Goal: Register for event/course

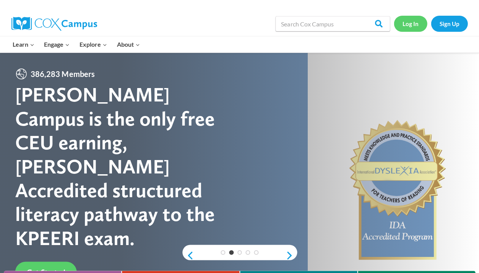
click at [407, 21] on link "Log In" at bounding box center [410, 24] width 33 height 16
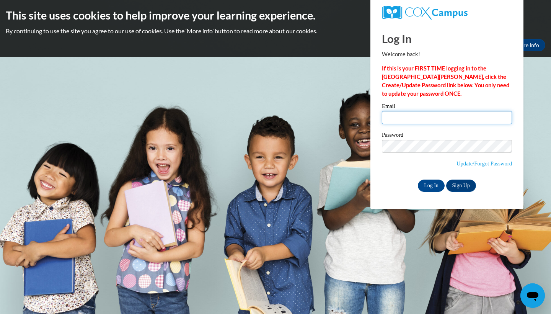
type input "ersotoaragon@valdosta.edu"
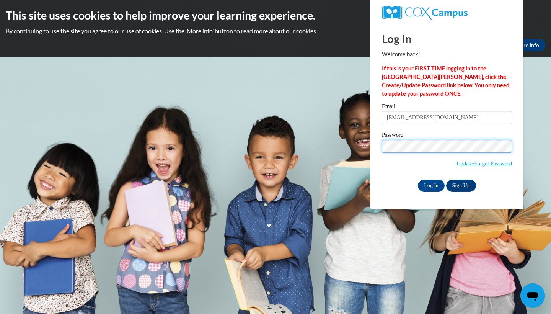
click at [430, 184] on input "Log In" at bounding box center [431, 185] width 27 height 12
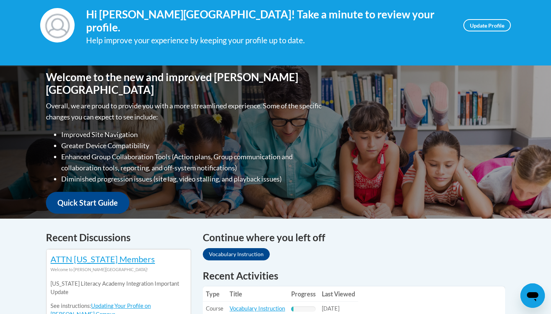
scroll to position [3, 0]
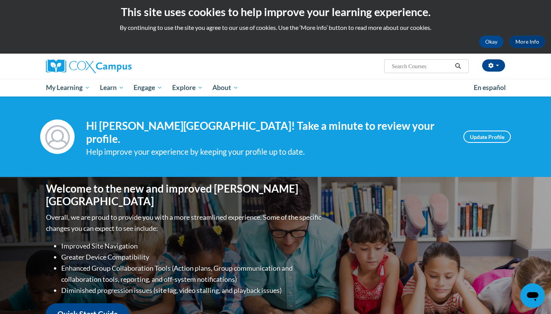
click at [424, 65] on input "Search..." at bounding box center [421, 66] width 61 height 9
type input "read alouds"
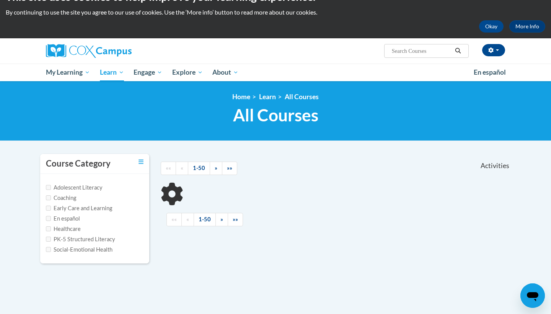
scroll to position [21, 0]
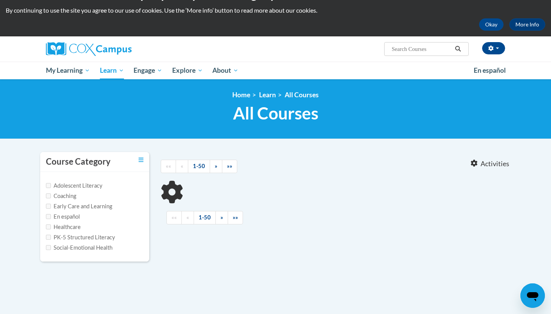
type input "read alouds"
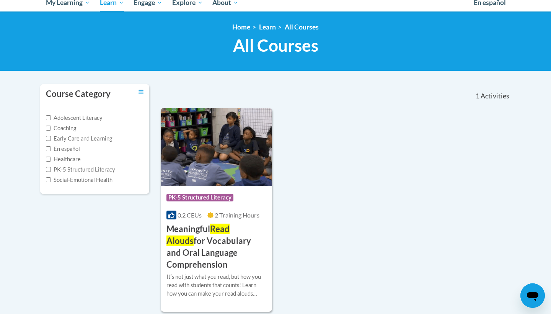
scroll to position [99, 0]
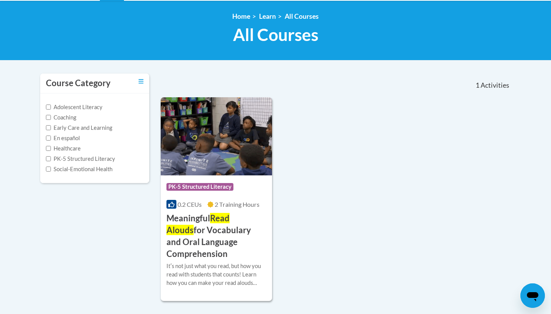
click at [229, 213] on span "Read Alouds" at bounding box center [197, 224] width 63 height 22
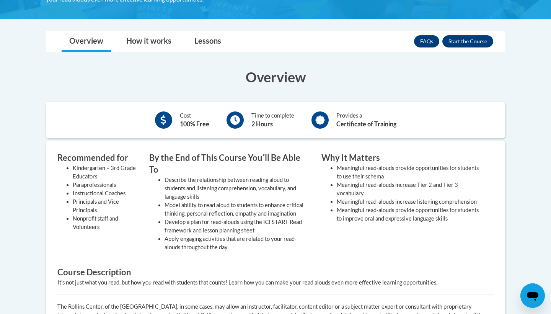
scroll to position [99, 0]
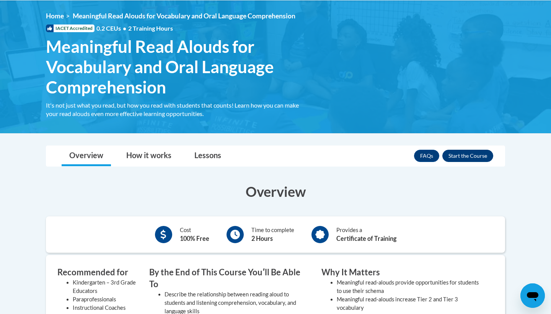
click at [485, 156] on button "Enroll" at bounding box center [467, 156] width 51 height 12
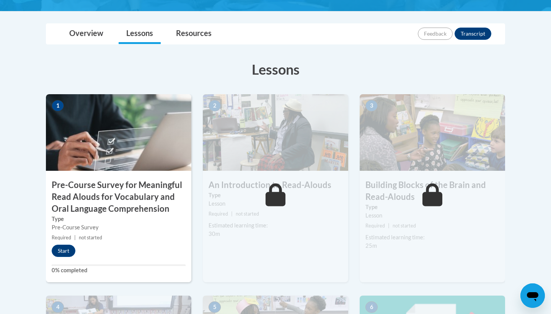
scroll to position [181, 0]
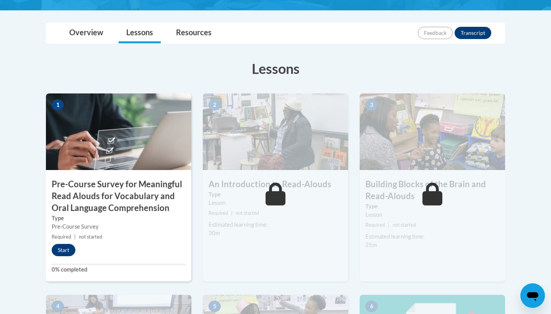
click at [69, 248] on button "Start" at bounding box center [64, 250] width 24 height 12
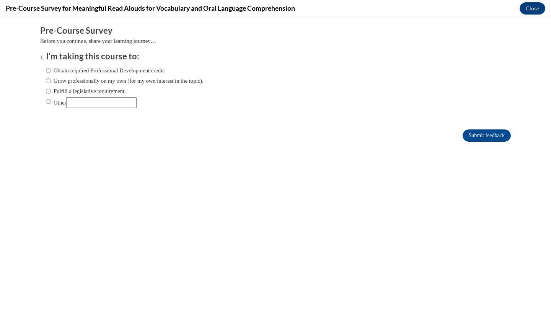
scroll to position [0, 0]
click at [129, 67] on label "Obtain required Professional Development credit." at bounding box center [105, 70] width 119 height 8
click at [51, 67] on input "Obtain required Professional Development credit." at bounding box center [48, 70] width 5 height 8
radio input "true"
click at [492, 136] on input "Submit feedback" at bounding box center [486, 135] width 48 height 12
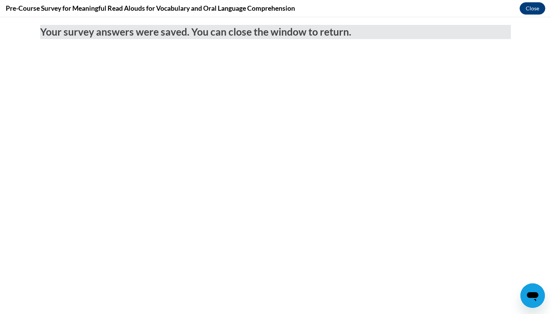
click at [536, 10] on button "Close" at bounding box center [532, 8] width 26 height 12
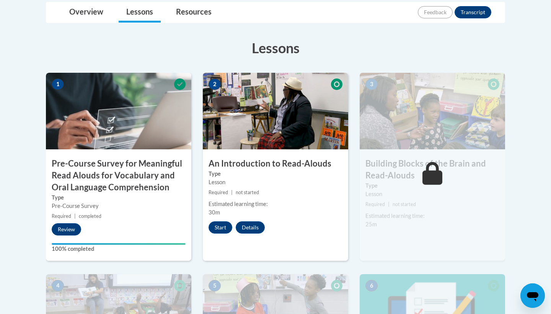
scroll to position [202, 0]
click at [218, 224] on button "Start" at bounding box center [220, 227] width 24 height 12
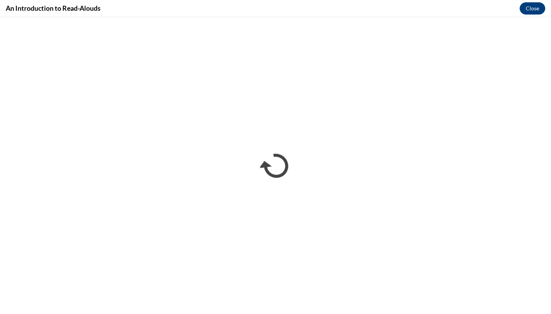
scroll to position [0, 0]
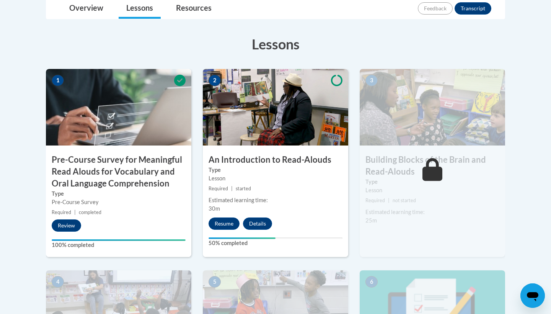
scroll to position [212, 0]
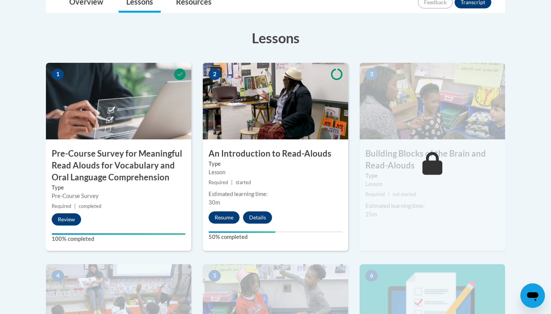
click at [228, 221] on button "Resume" at bounding box center [223, 217] width 31 height 12
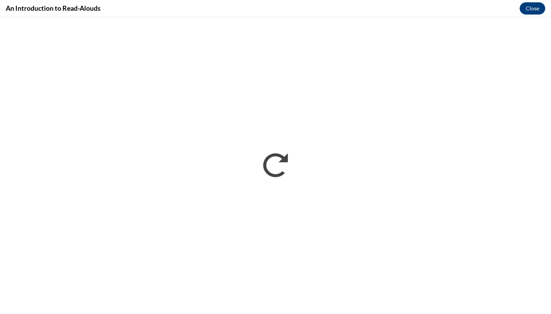
scroll to position [0, 0]
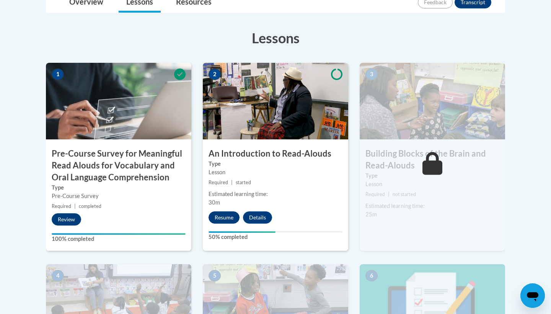
click at [228, 219] on button "Resume" at bounding box center [223, 217] width 31 height 12
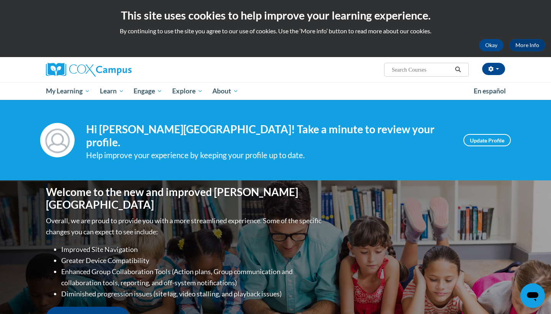
click at [412, 67] on input "Search..." at bounding box center [421, 69] width 61 height 9
type input "read alouds"
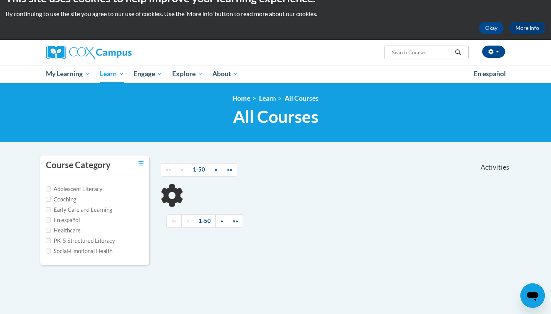
scroll to position [76, 0]
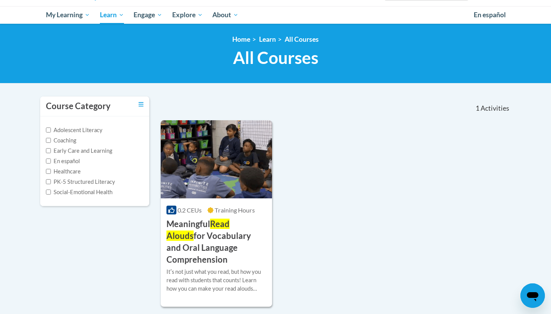
type input "read alouds"
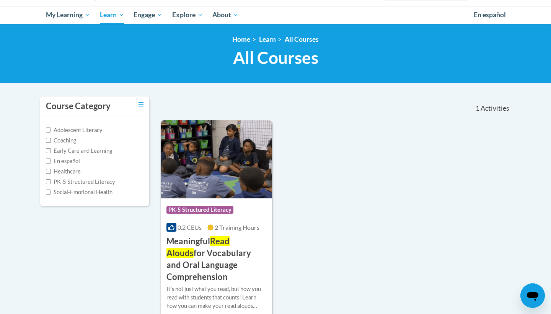
click at [238, 145] on img at bounding box center [216, 159] width 111 height 78
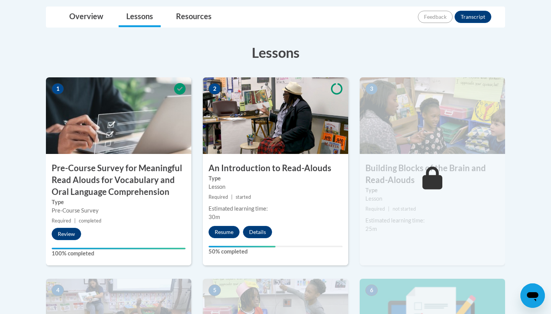
scroll to position [199, 0]
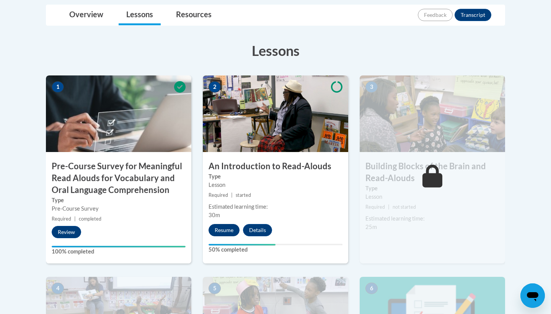
click at [223, 231] on button "Resume" at bounding box center [223, 230] width 31 height 12
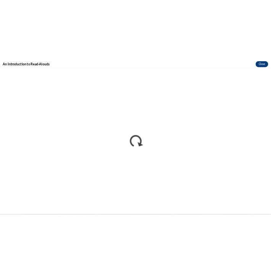
scroll to position [0, 0]
